Goal: Navigation & Orientation: Find specific page/section

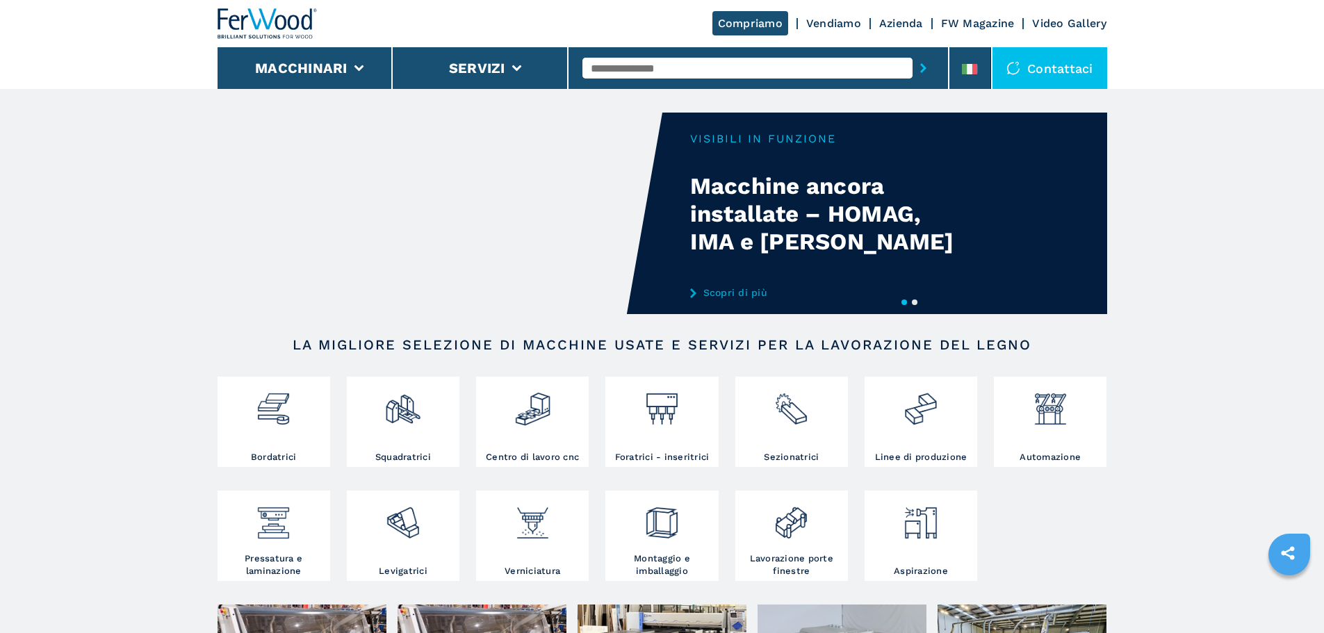
click at [748, 293] on link "Scopri di più" at bounding box center [826, 292] width 272 height 11
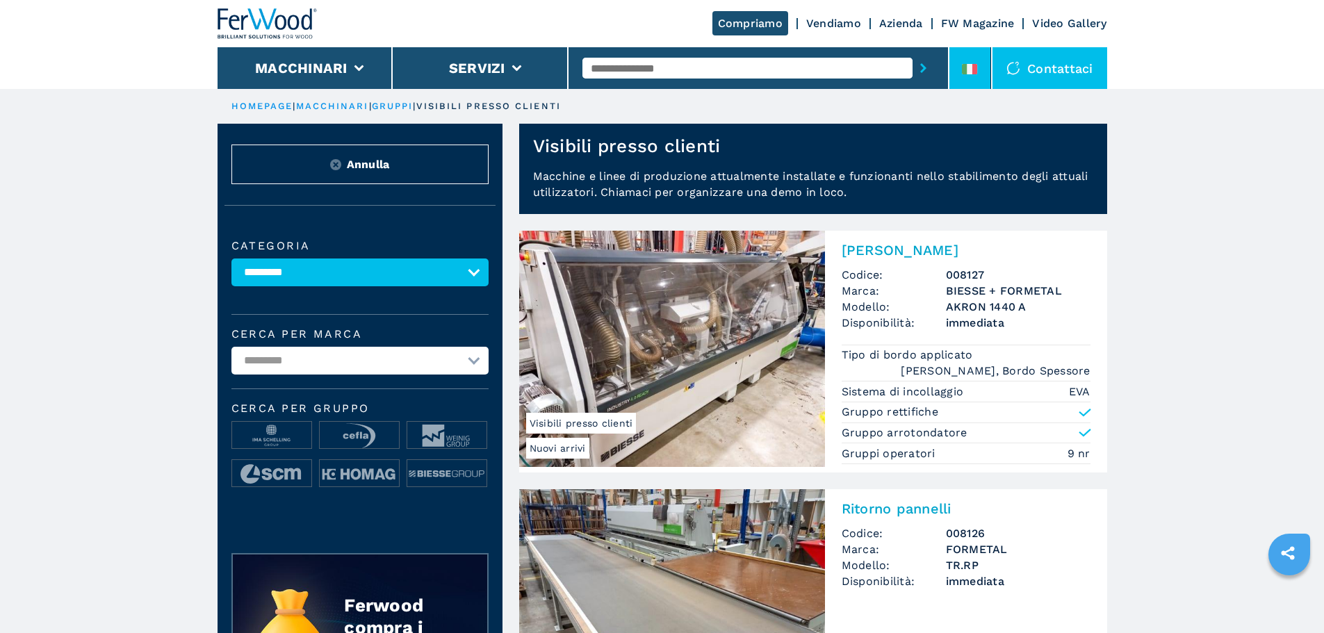
click at [970, 65] on icon at bounding box center [969, 69] width 15 height 10
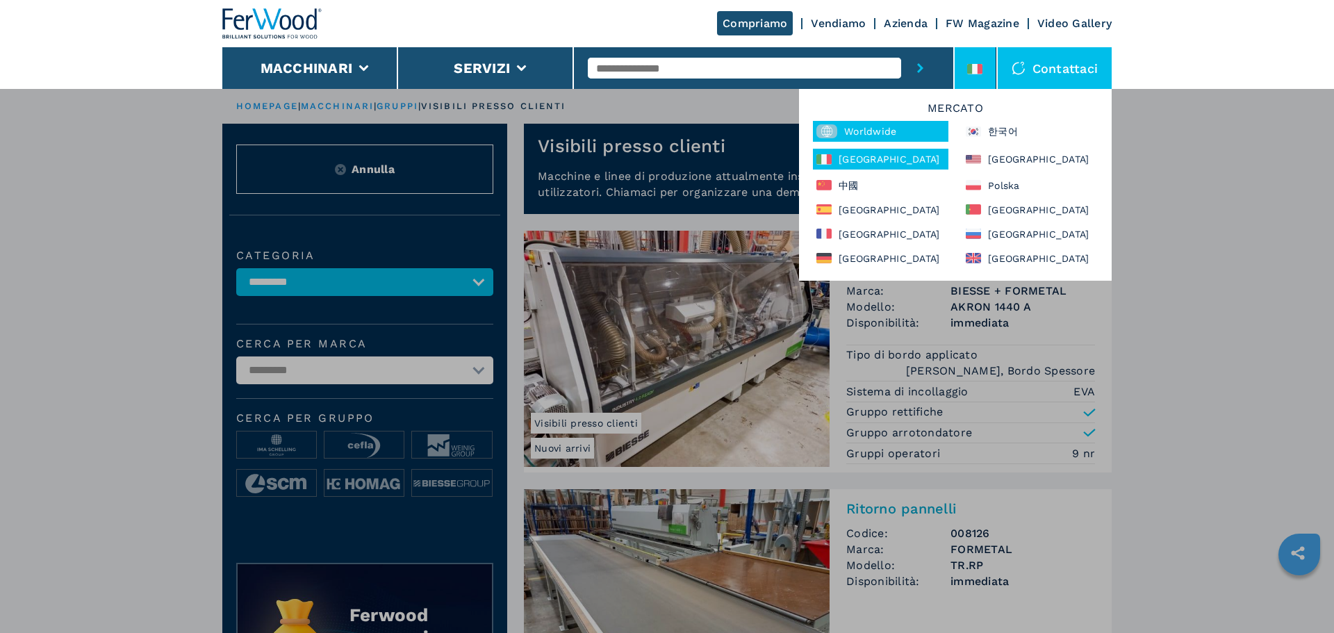
click at [885, 140] on div "Worldwide" at bounding box center [881, 131] width 136 height 21
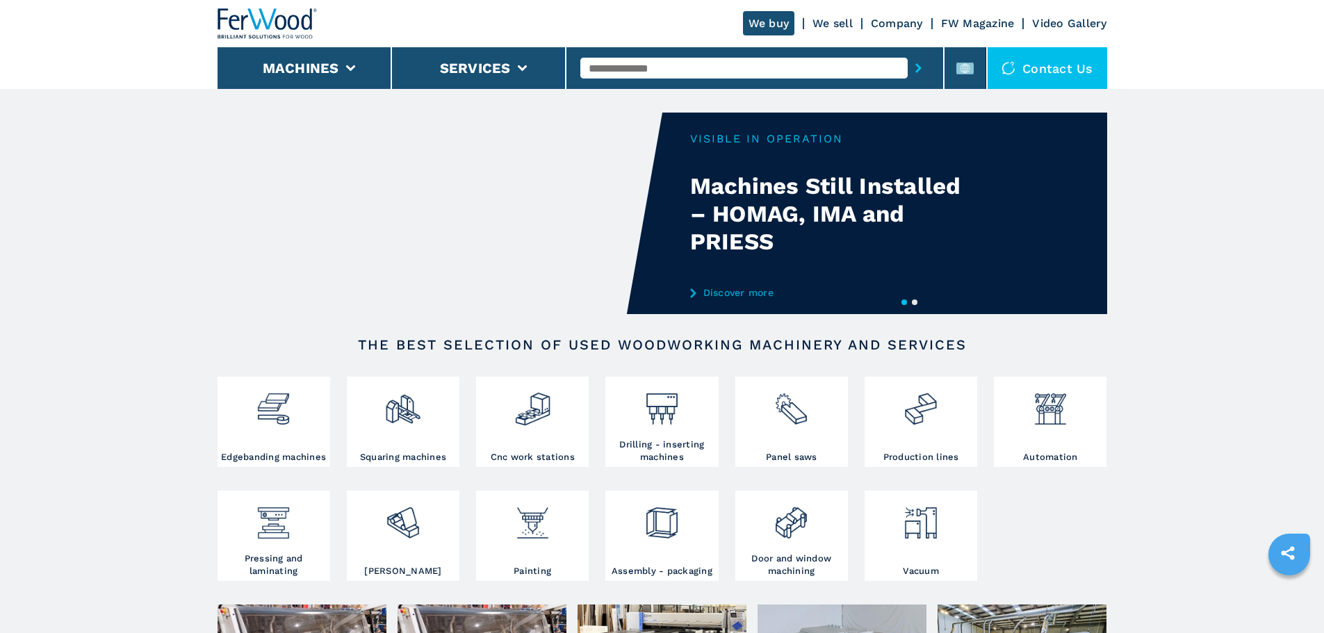
click at [760, 288] on link "Discover more" at bounding box center [826, 292] width 272 height 11
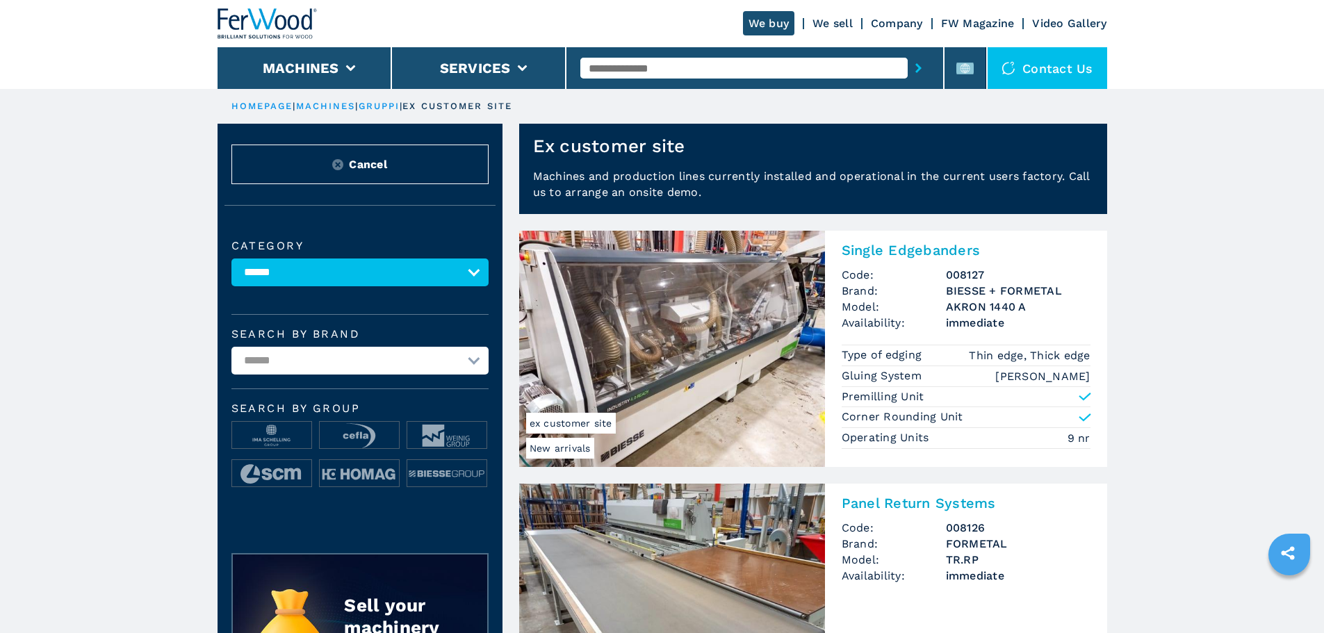
click at [701, 149] on header "Ex customer site" at bounding box center [813, 146] width 588 height 44
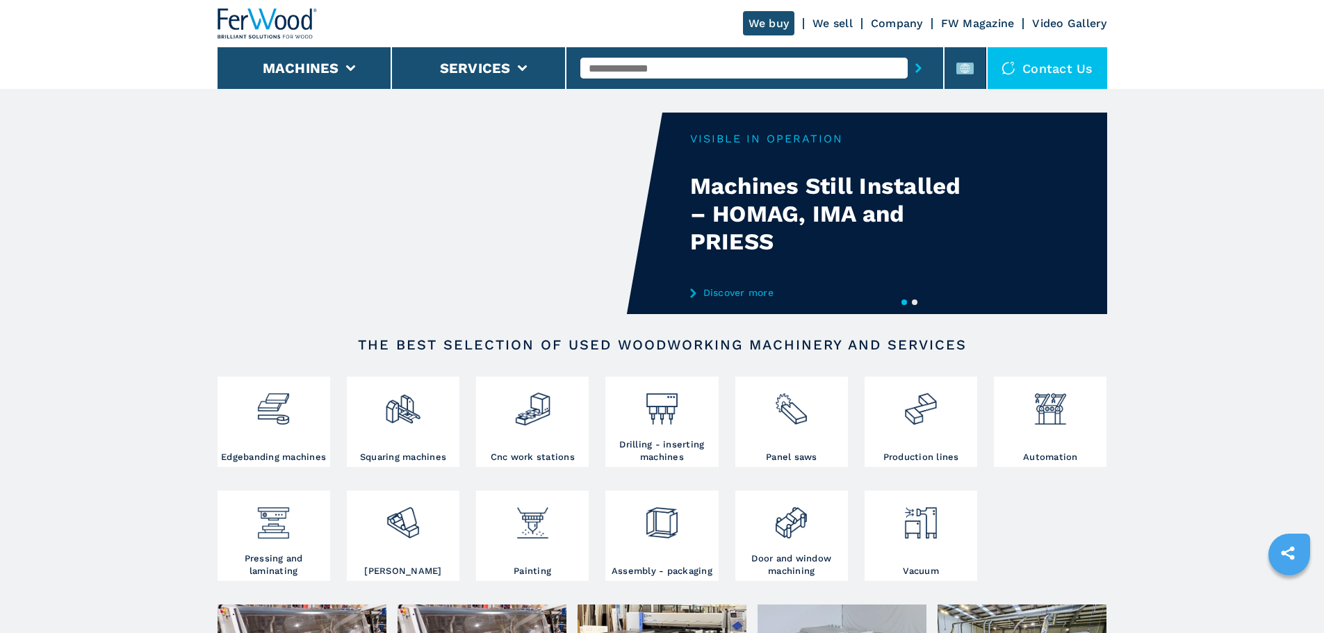
drag, startPoint x: 959, startPoint y: 188, endPoint x: 659, endPoint y: 184, distance: 300.3
click at [659, 184] on div "Your browser does not support the video tag." at bounding box center [362, 214] width 890 height 202
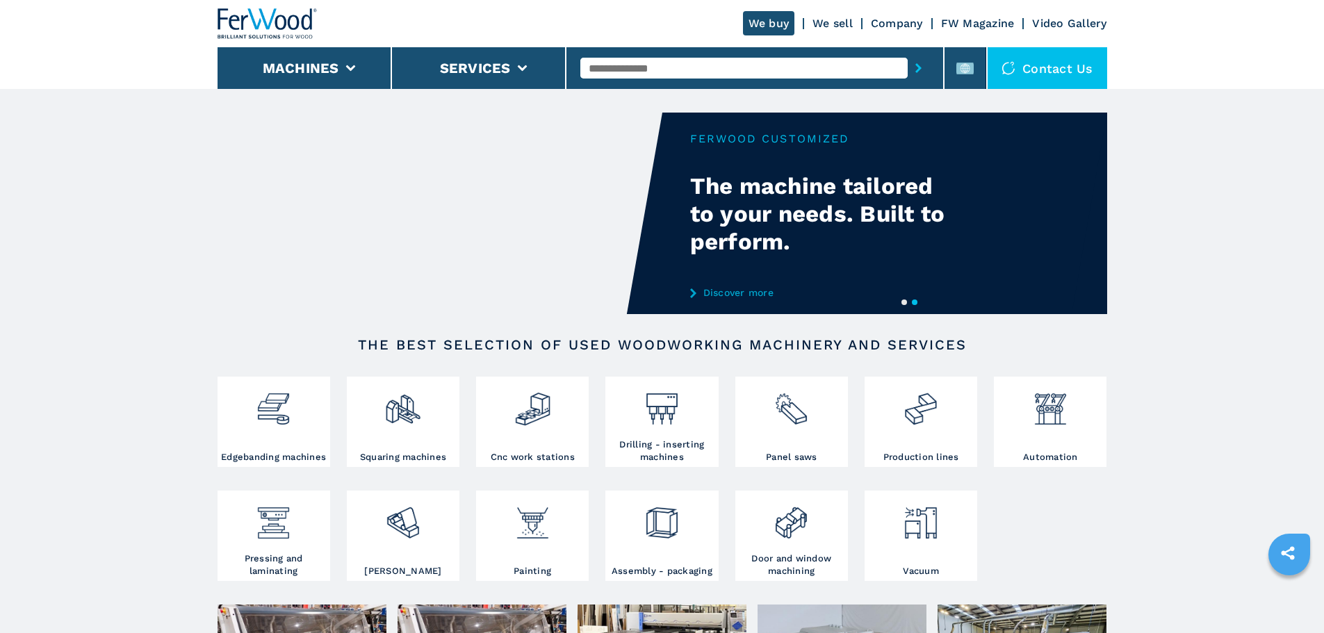
click at [777, 292] on link "Discover more" at bounding box center [826, 292] width 272 height 11
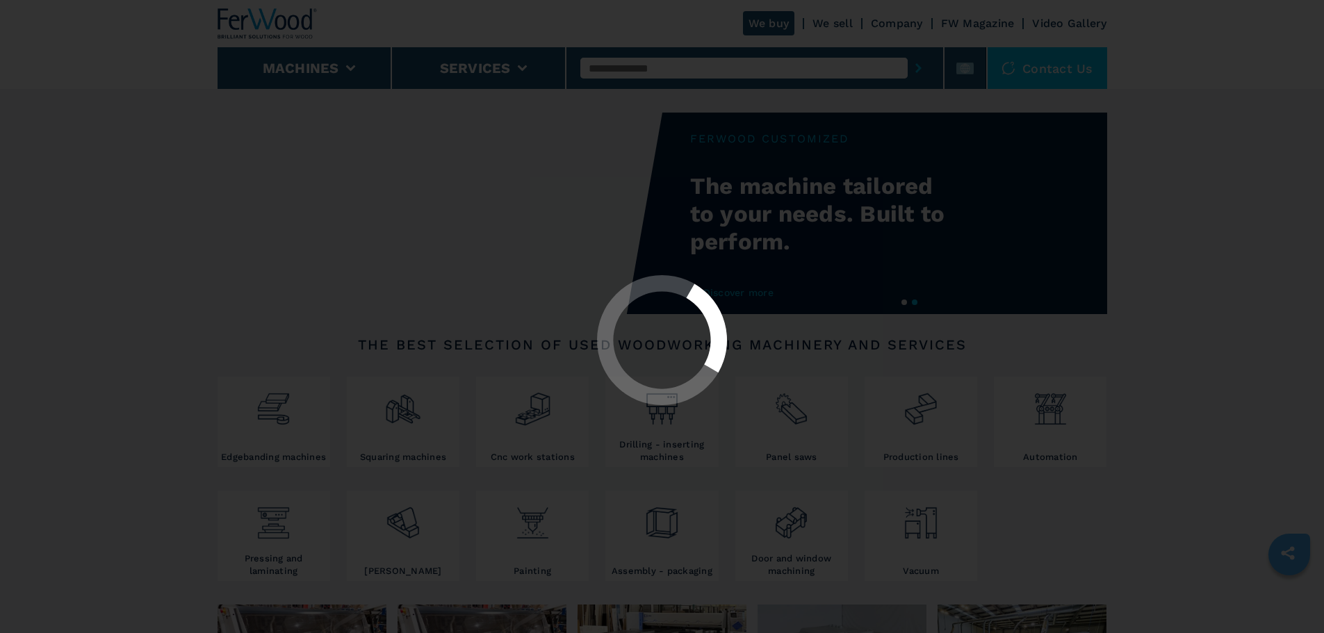
select select "**********"
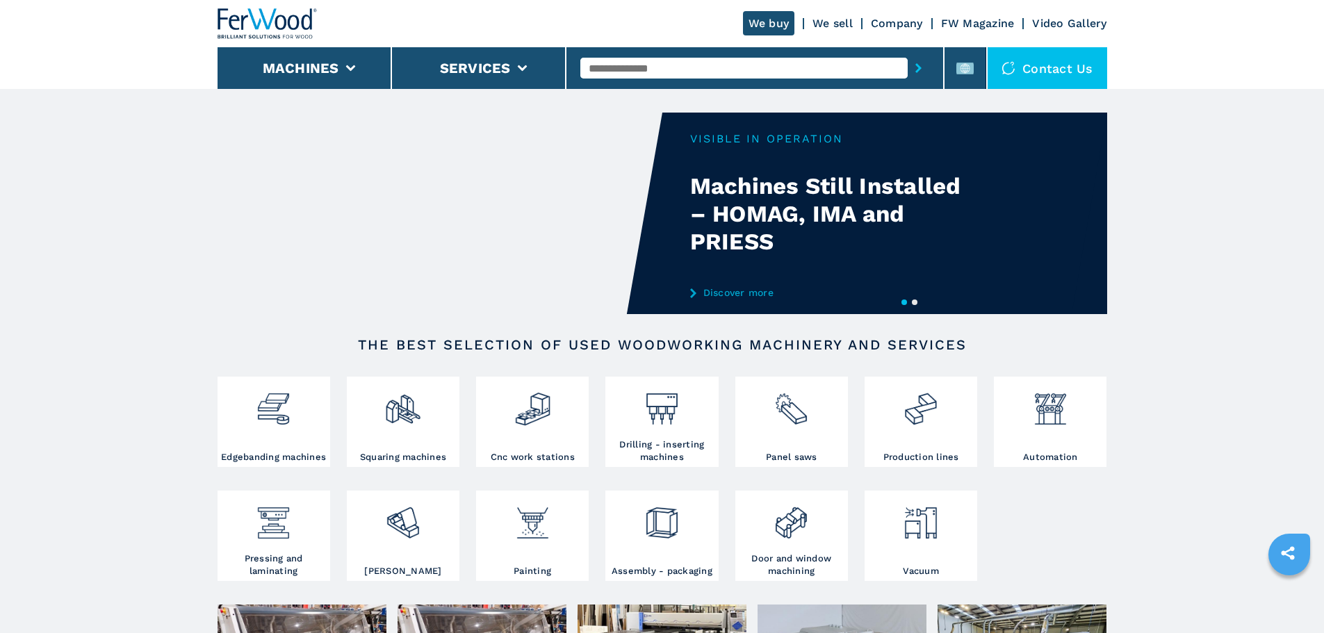
click at [736, 295] on link "Discover more" at bounding box center [826, 292] width 272 height 11
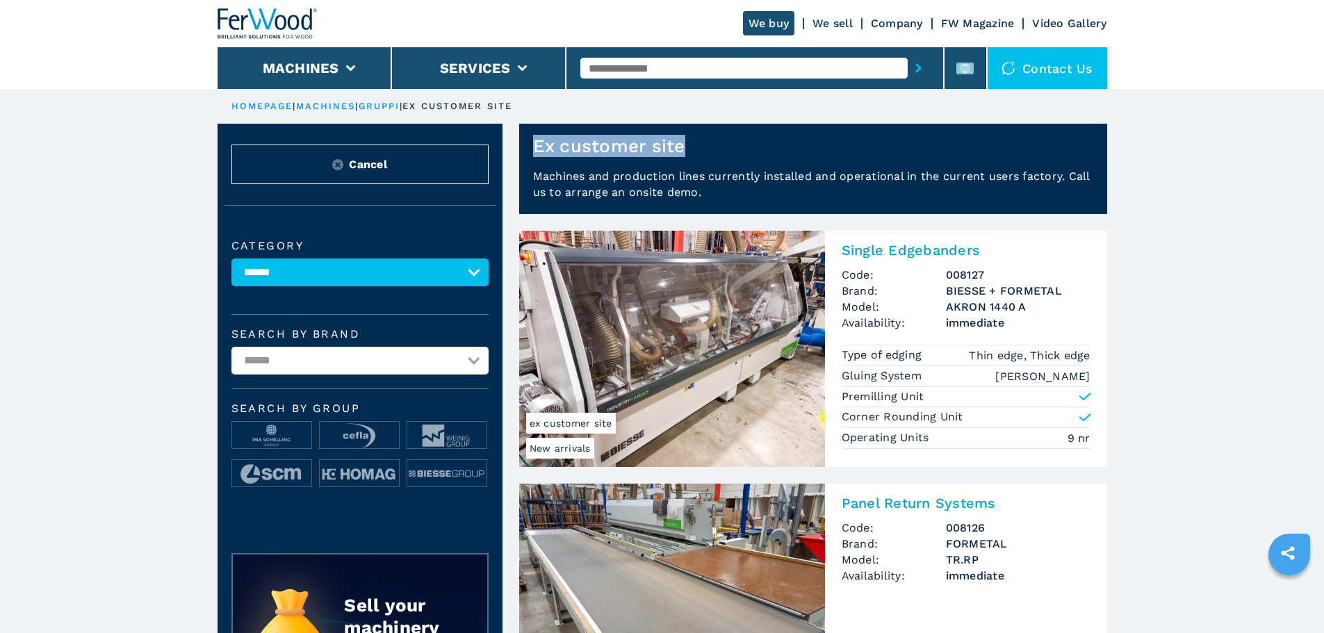
drag, startPoint x: 753, startPoint y: 147, endPoint x: 530, endPoint y: 145, distance: 223.1
click at [530, 145] on header "Ex customer site" at bounding box center [813, 146] width 588 height 44
copy h1 "Ex customer site"
